Goal: Task Accomplishment & Management: Use online tool/utility

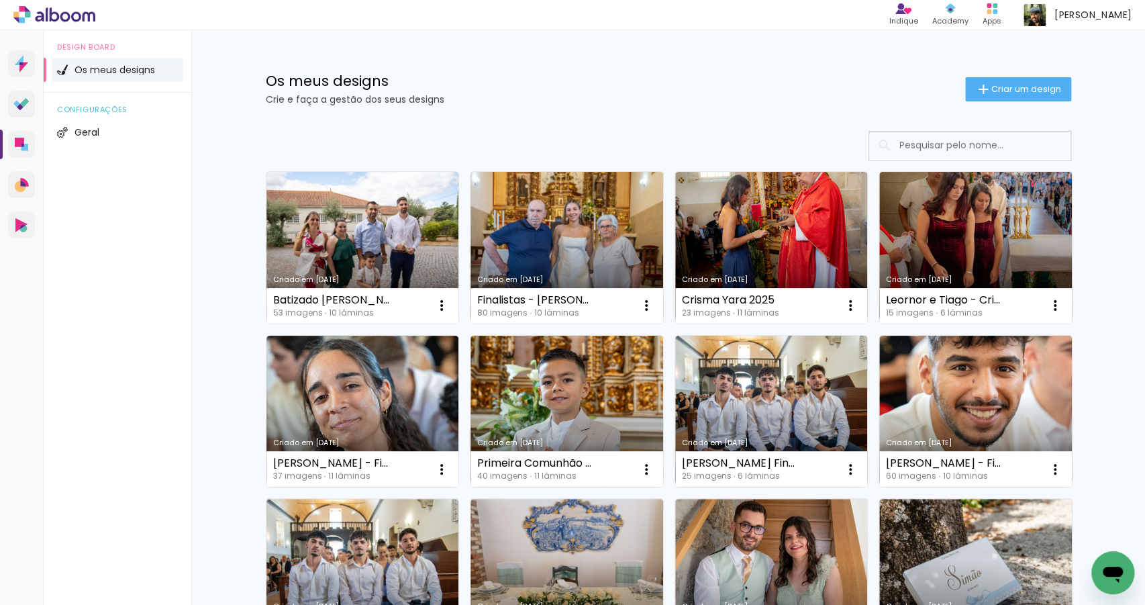
click at [413, 241] on link "Criado em [DATE]" at bounding box center [362, 248] width 193 height 152
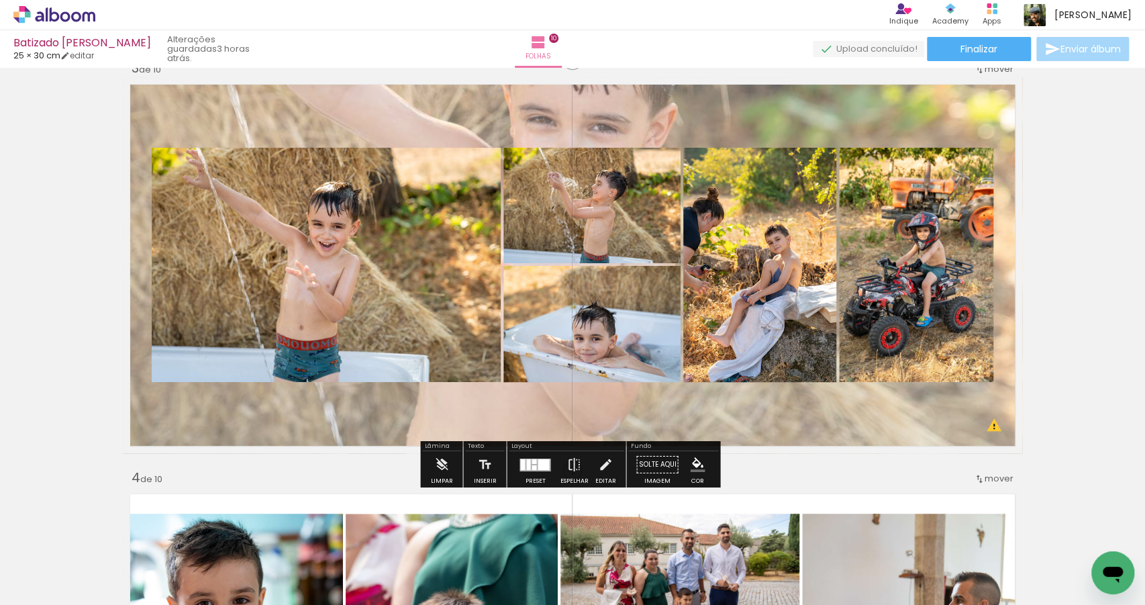
scroll to position [847, 0]
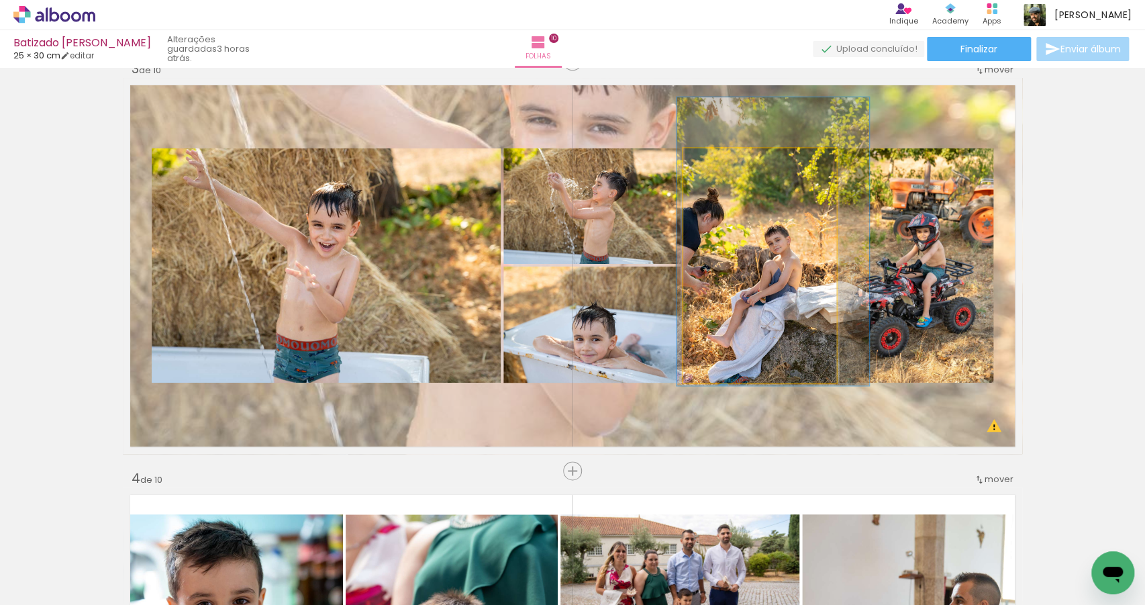
click at [741, 281] on quentale-photo at bounding box center [759, 265] width 153 height 234
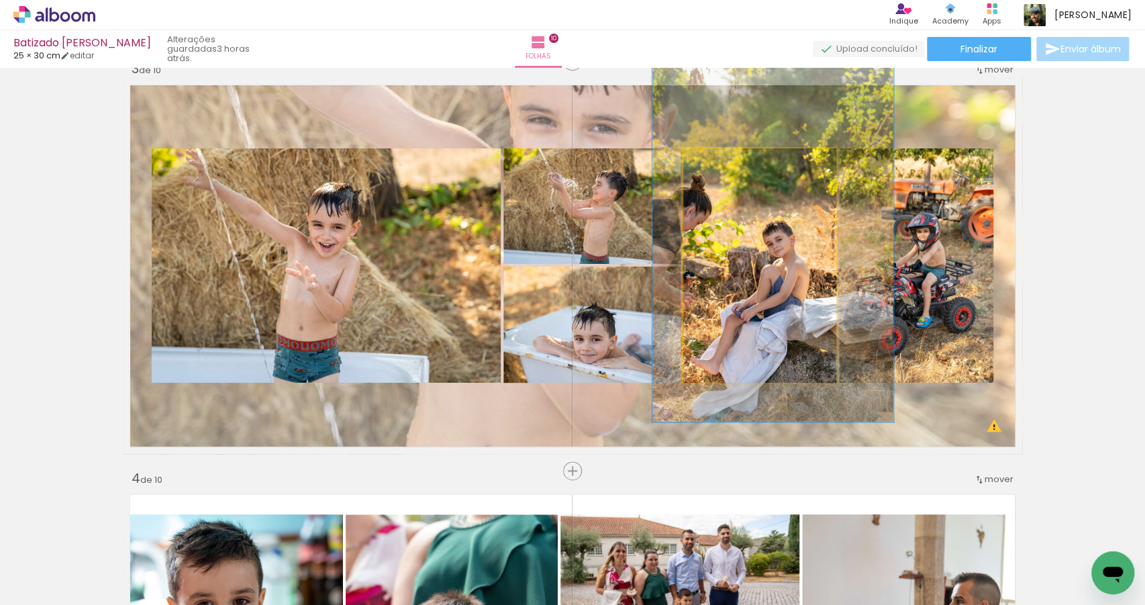
drag, startPoint x: 722, startPoint y: 159, endPoint x: 738, endPoint y: 162, distance: 16.3
click at [738, 162] on div at bounding box center [743, 162] width 12 height 12
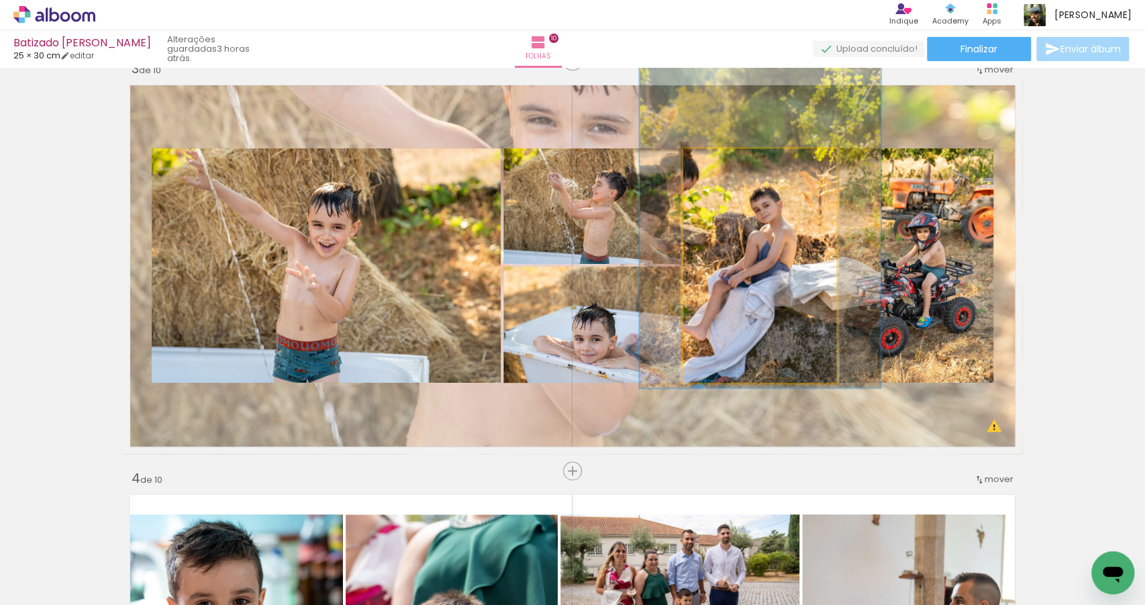
drag, startPoint x: 733, startPoint y: 224, endPoint x: 720, endPoint y: 191, distance: 35.9
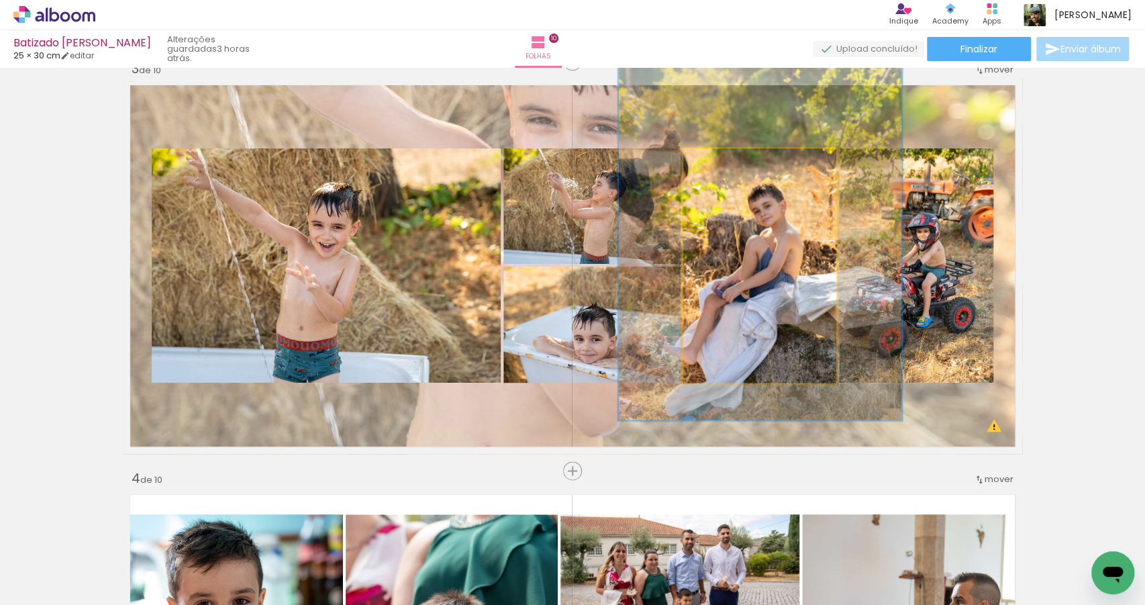
drag, startPoint x: 729, startPoint y: 151, endPoint x: 754, endPoint y: 156, distance: 25.3
click at [754, 156] on div at bounding box center [741, 162] width 52 height 21
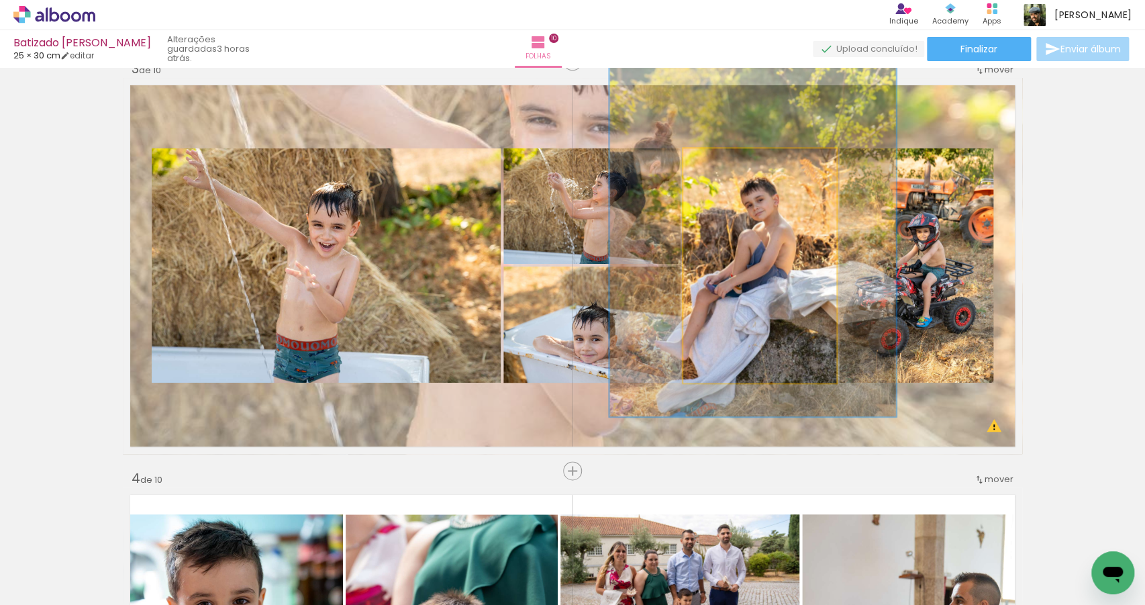
drag, startPoint x: 731, startPoint y: 265, endPoint x: 724, endPoint y: 266, distance: 6.8
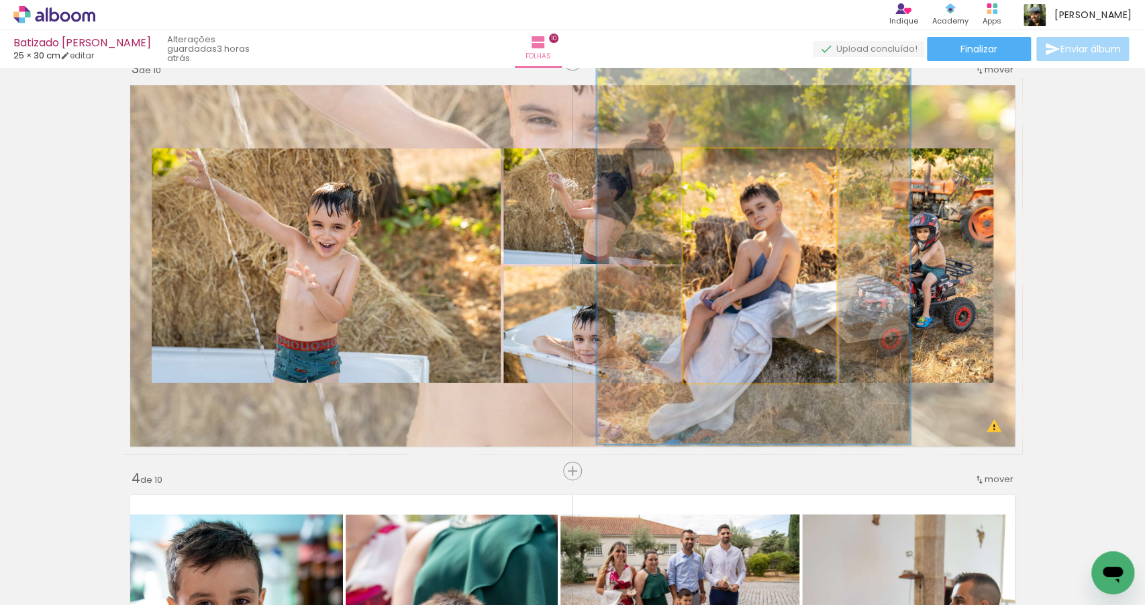
drag, startPoint x: 756, startPoint y: 162, endPoint x: 780, endPoint y: 164, distance: 24.2
type paper-slider "200"
click at [779, 152] on div "P&B Largura Cor" at bounding box center [762, 152] width 153 height 0
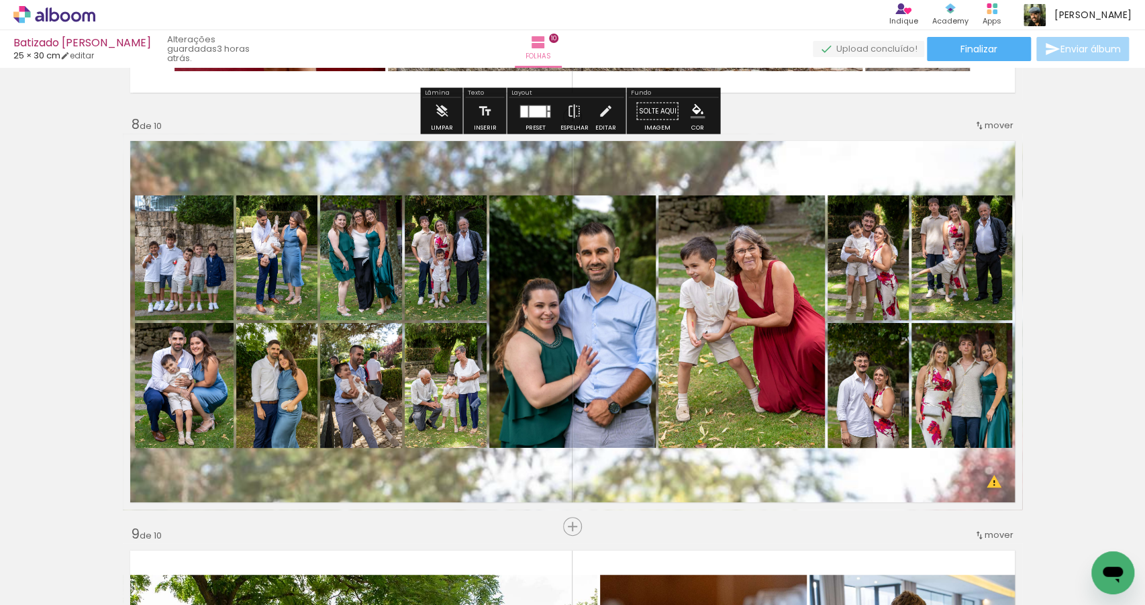
scroll to position [2850, 0]
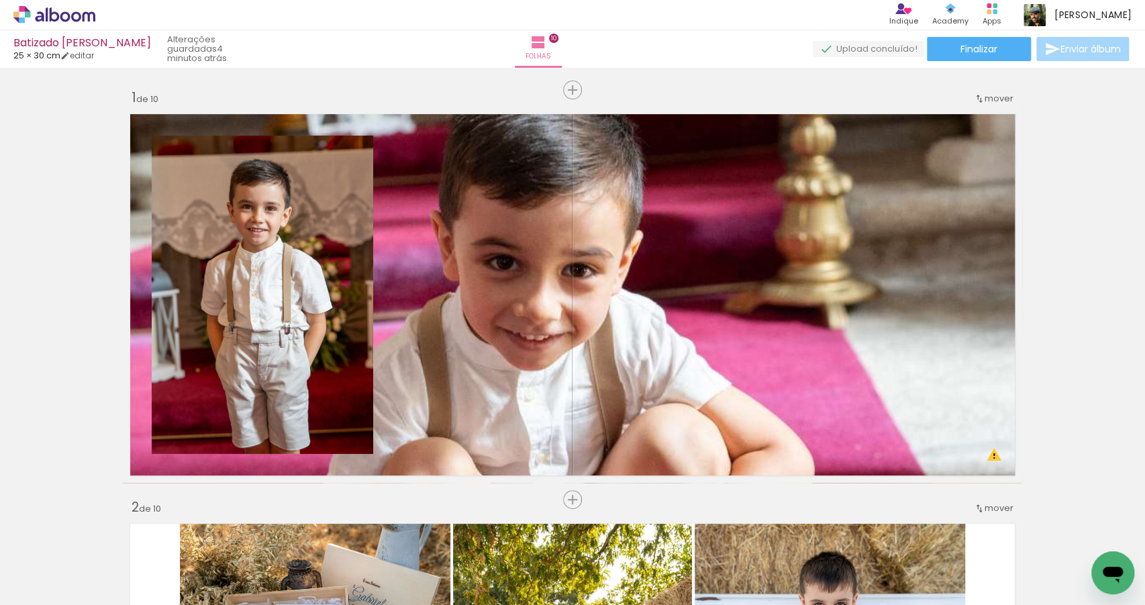
scroll to position [0, 2952]
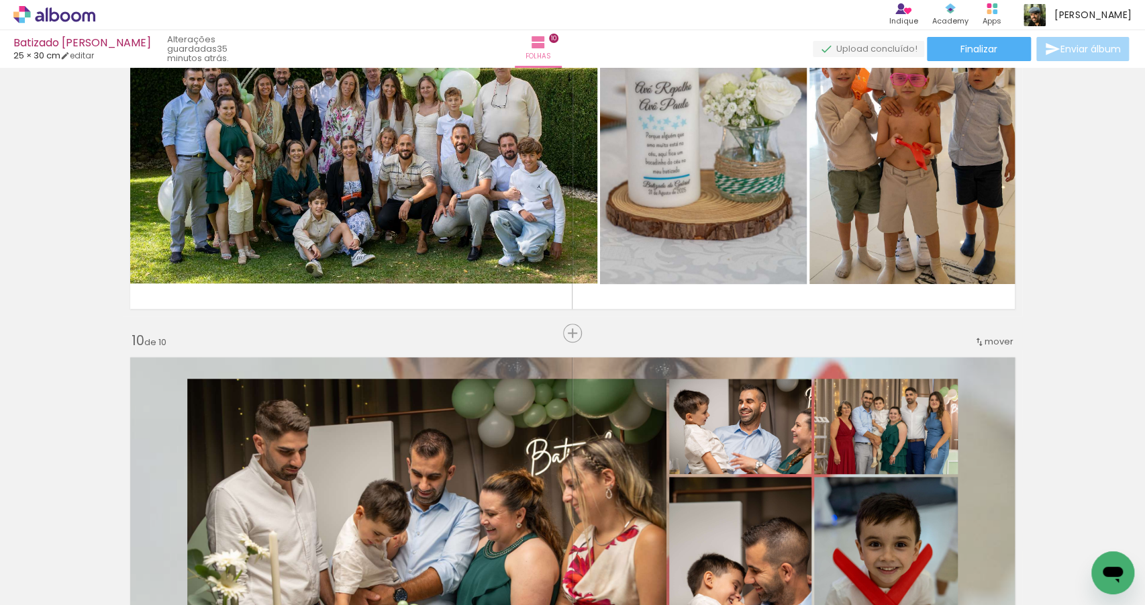
scroll to position [3344, 0]
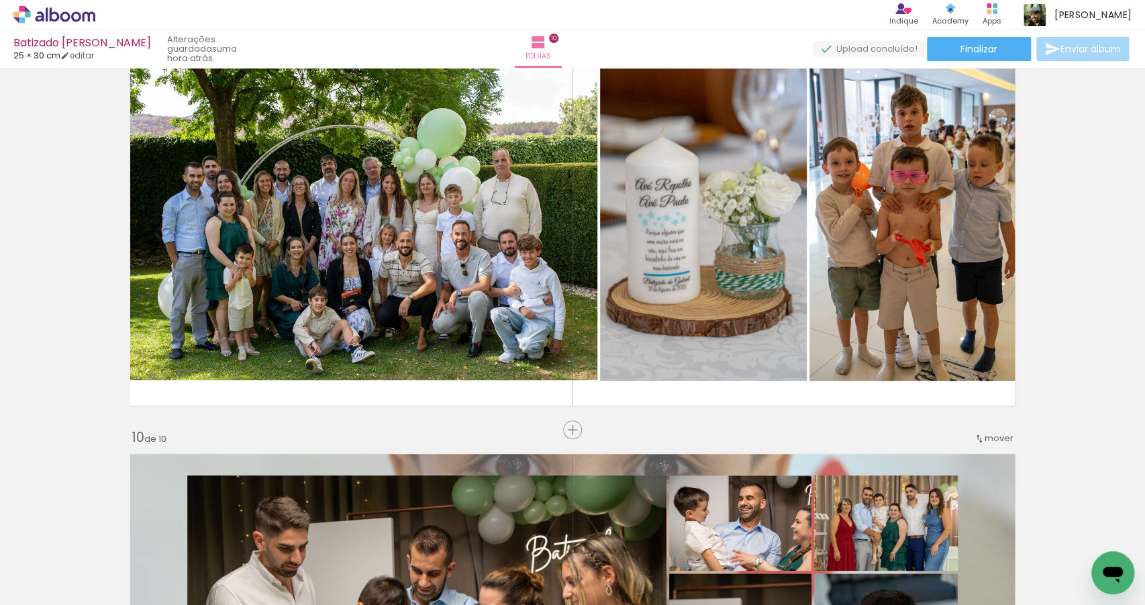
scroll to position [0, 40]
